Goal: Task Accomplishment & Management: Manage account settings

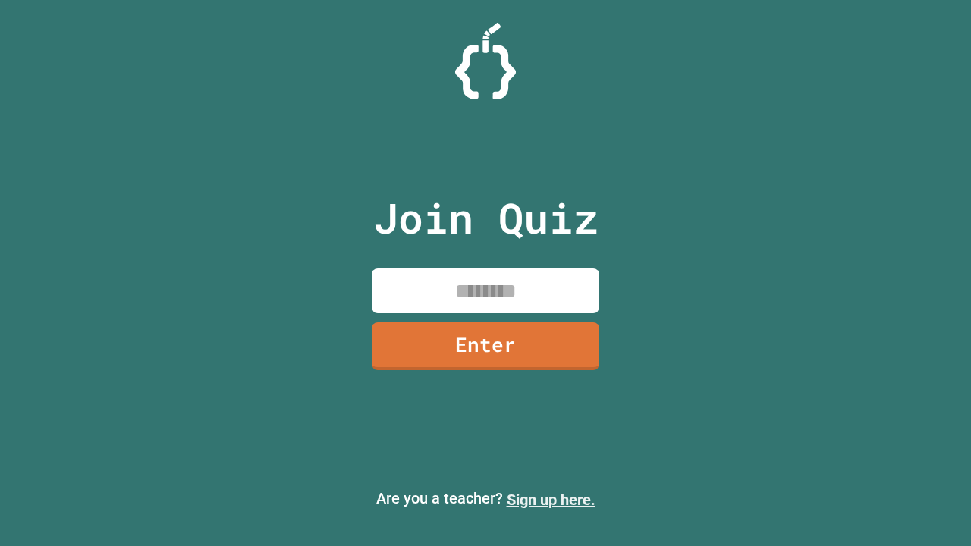
click at [550, 500] on link "Sign up here." at bounding box center [550, 500] width 89 height 18
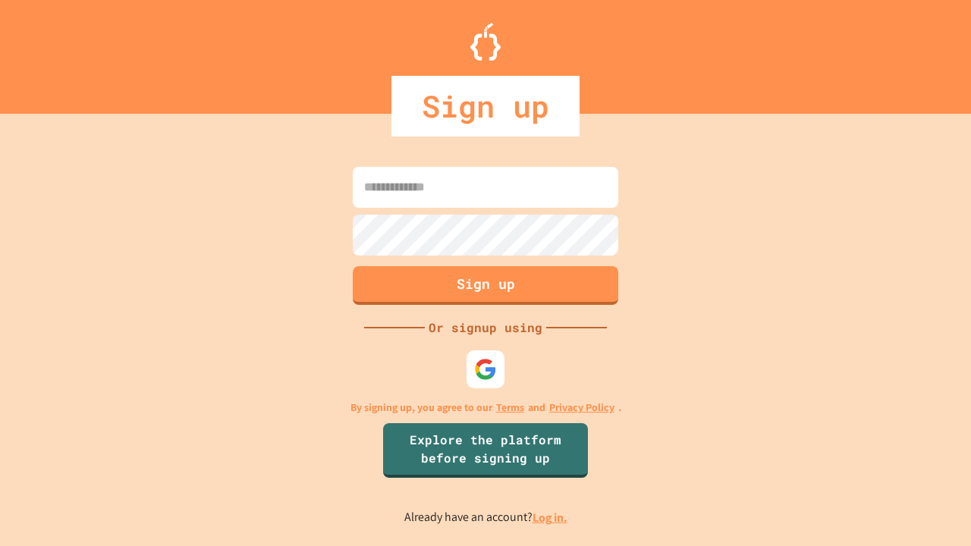
click at [550, 517] on link "Log in." at bounding box center [549, 518] width 35 height 16
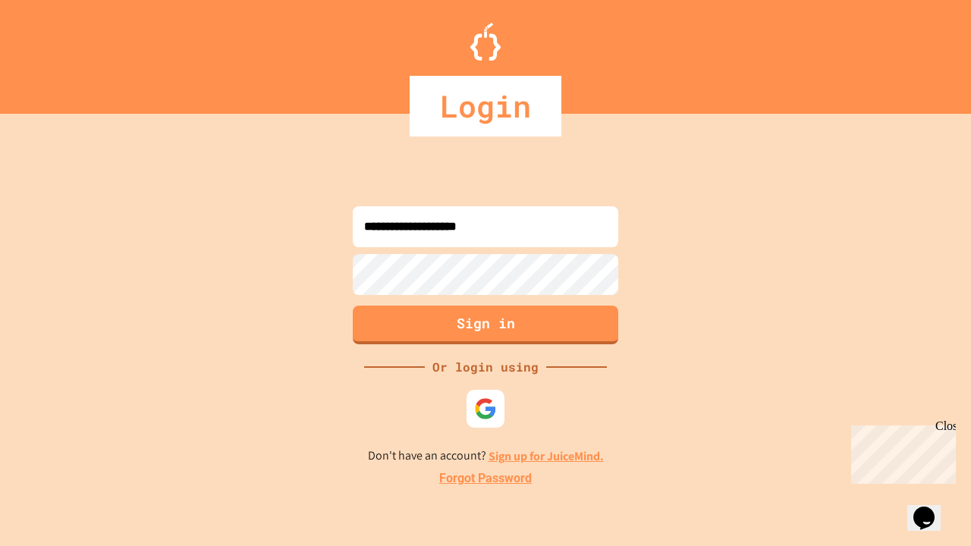
type input "**********"
